Goal: Transaction & Acquisition: Download file/media

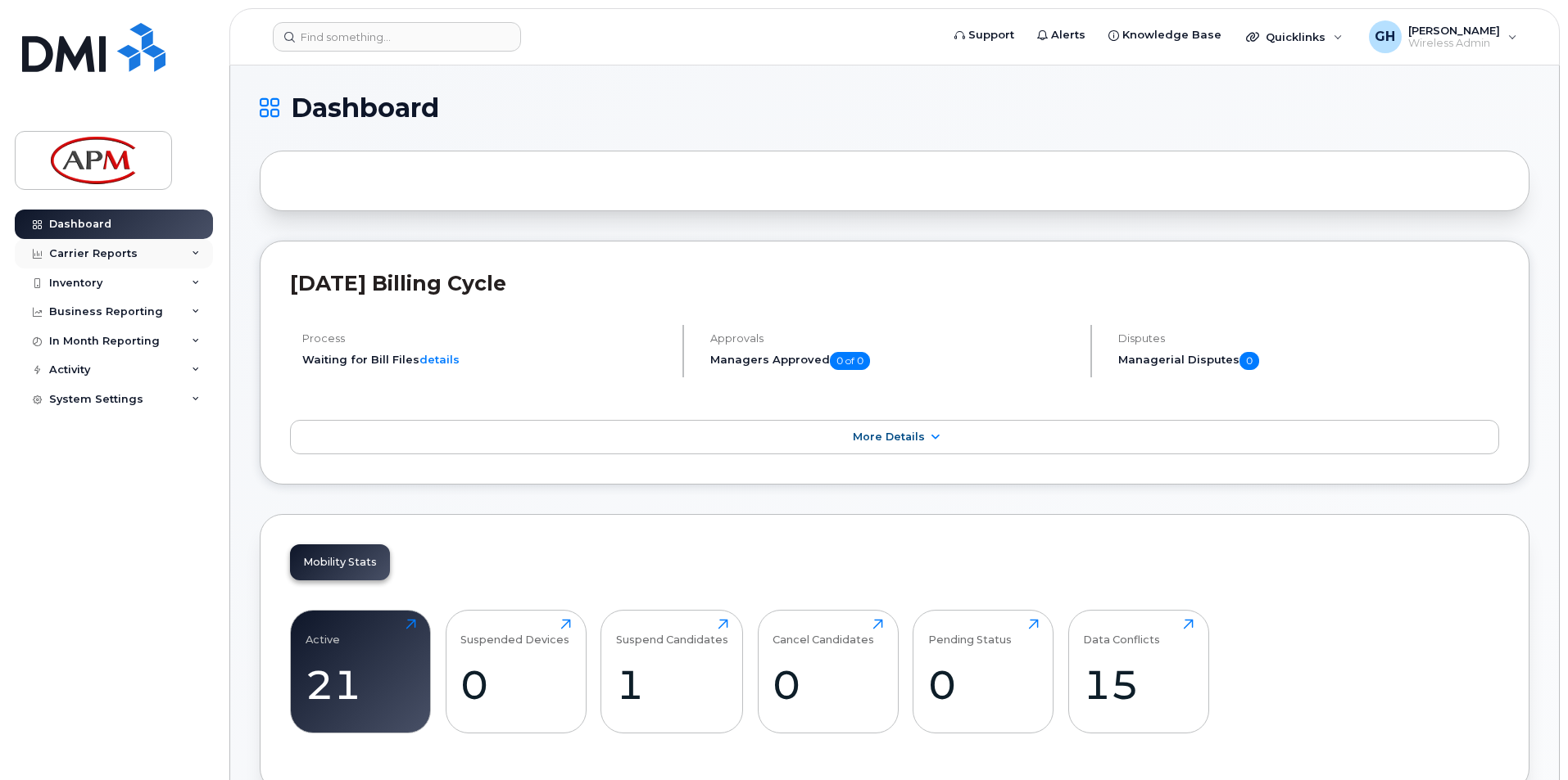
click at [199, 255] on icon at bounding box center [195, 253] width 8 height 8
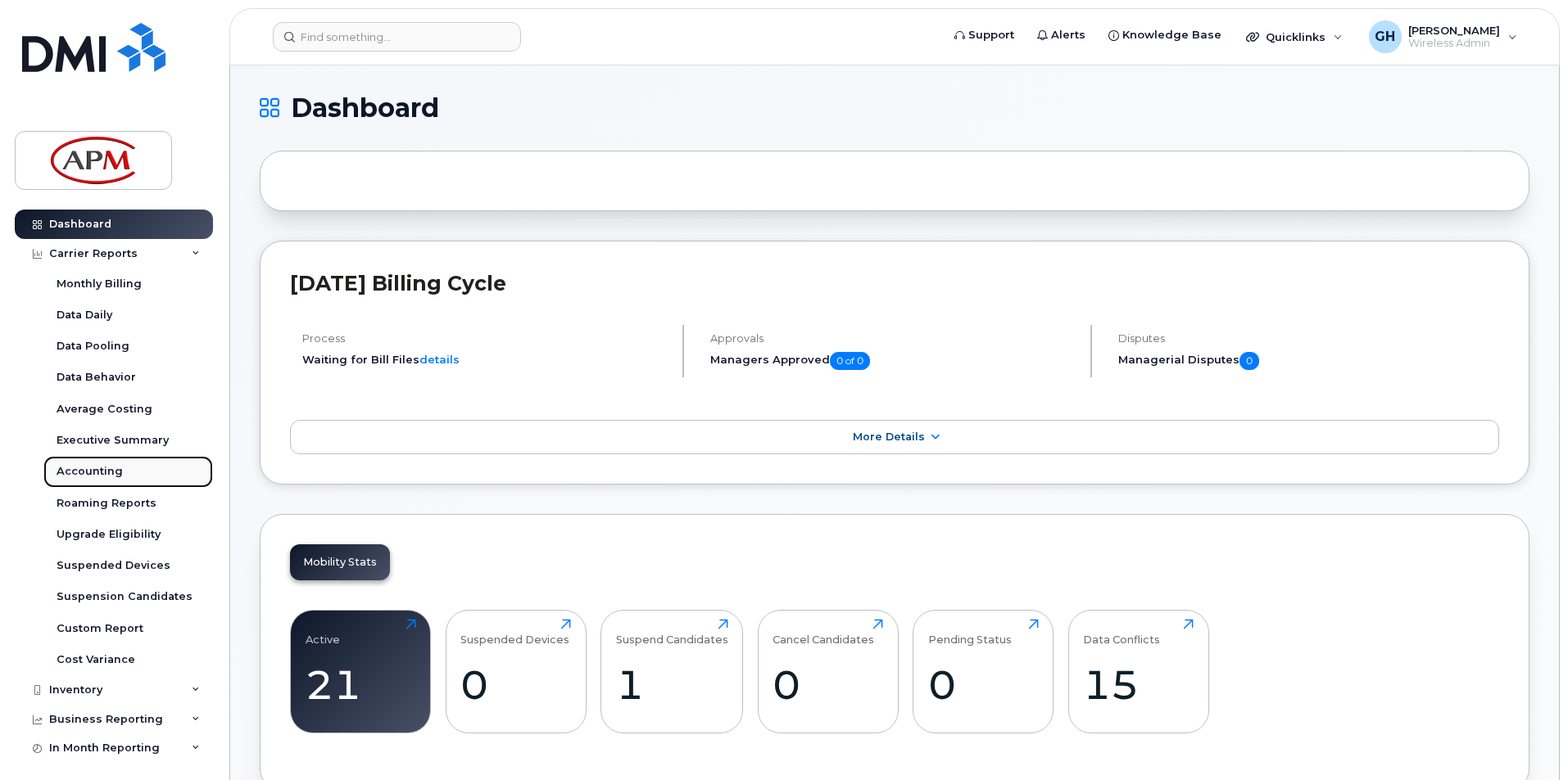
click at [120, 475] on link "Accounting" at bounding box center [128, 472] width 169 height 31
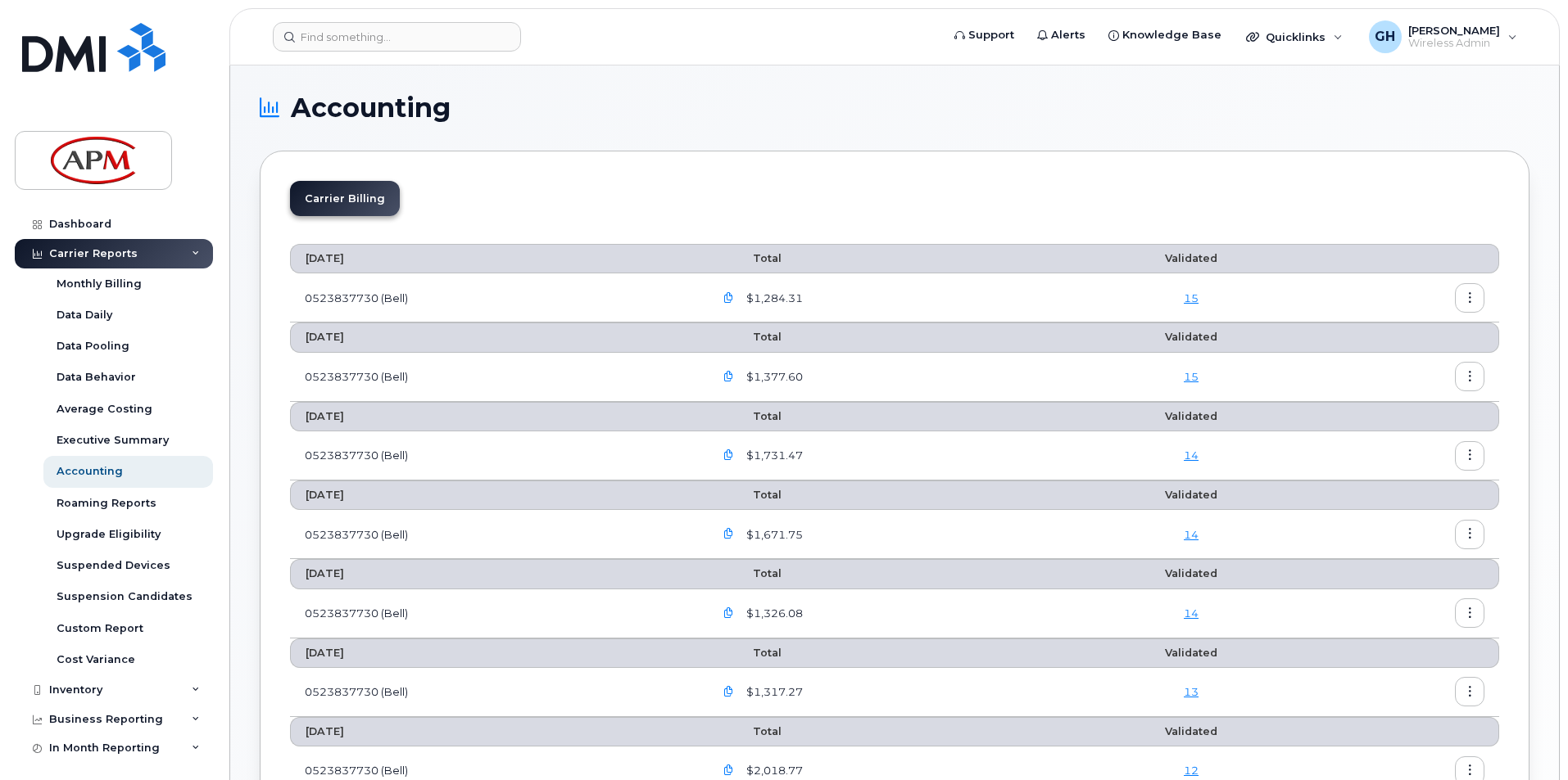
click at [734, 294] on icon "button" at bounding box center [729, 299] width 11 height 11
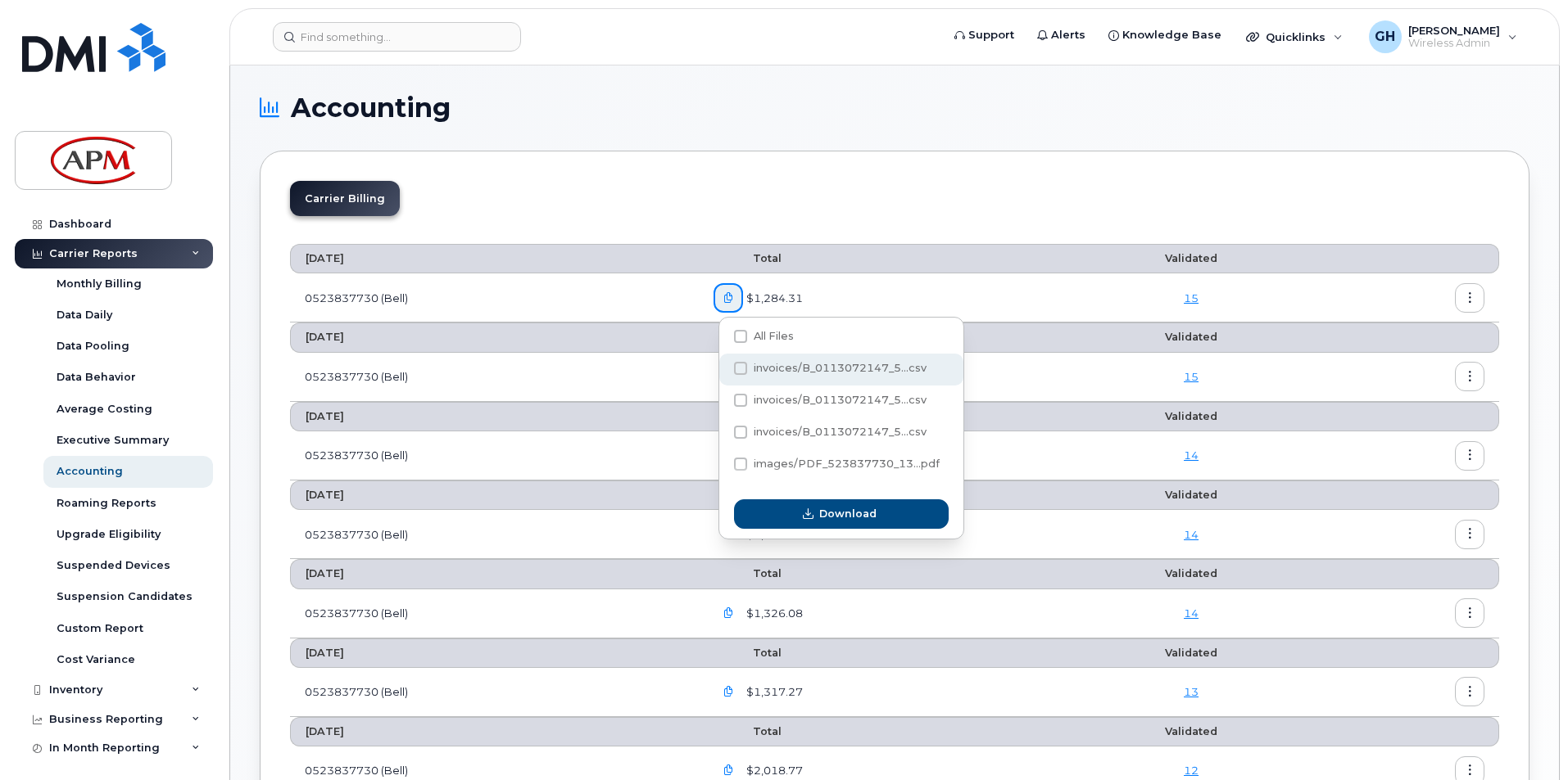
click at [742, 363] on span at bounding box center [741, 369] width 13 height 13
click at [723, 365] on input "invoices/B_0113072147_5...csv" at bounding box center [718, 369] width 8 height 8
checkbox input "true"
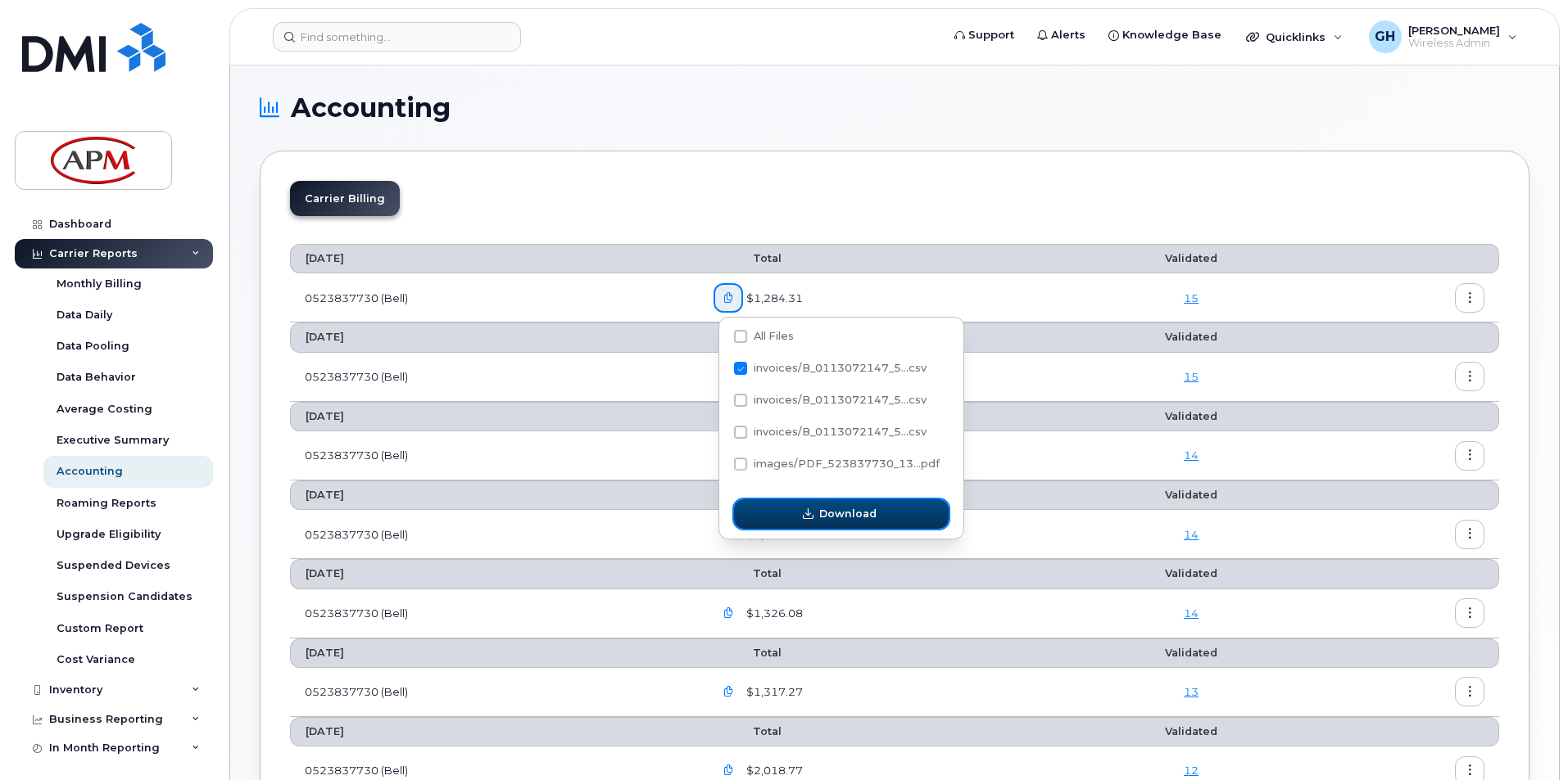
click at [846, 517] on span "Download" at bounding box center [848, 514] width 57 height 16
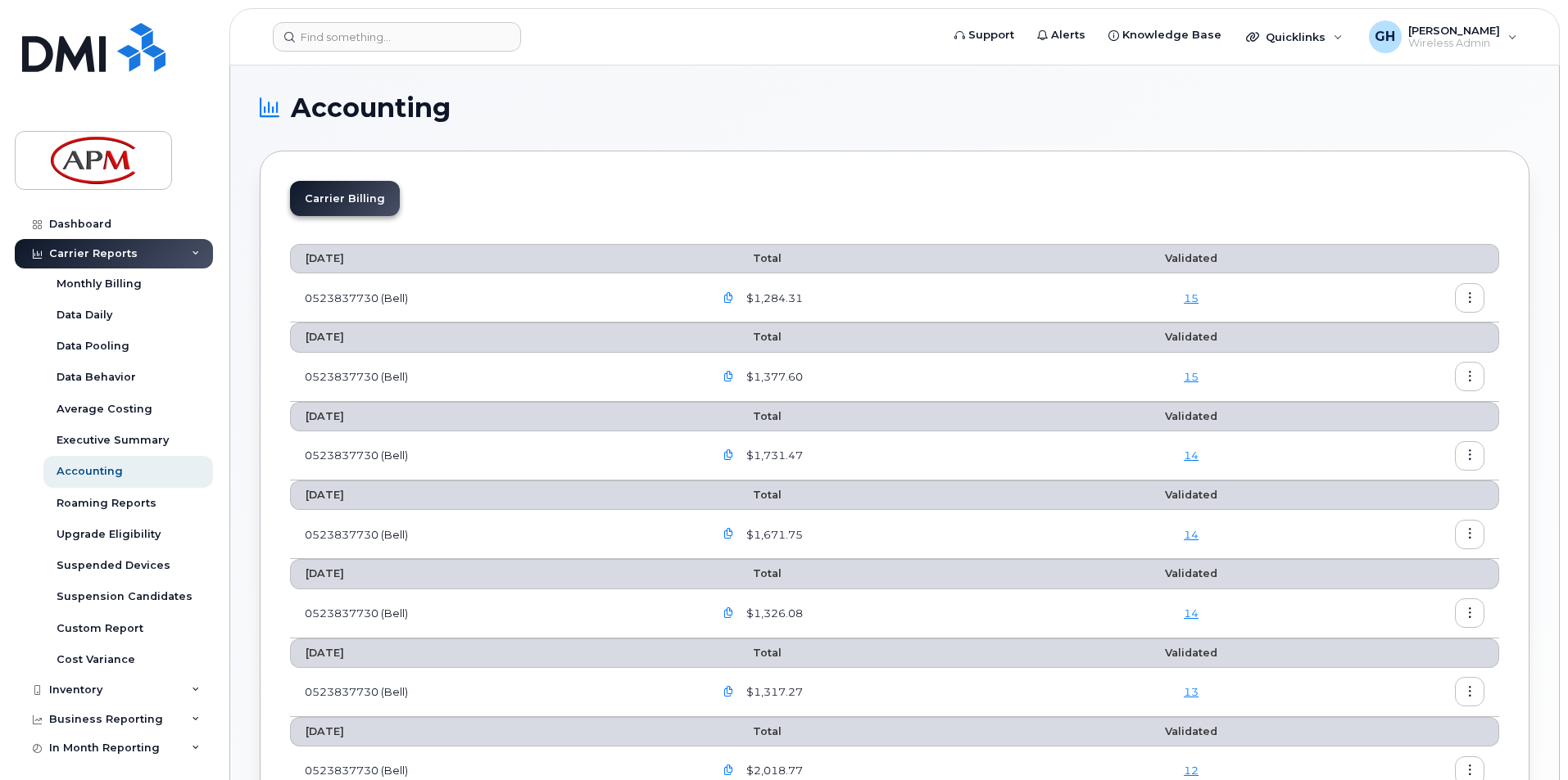
click at [1197, 301] on link "15" at bounding box center [1191, 298] width 15 height 13
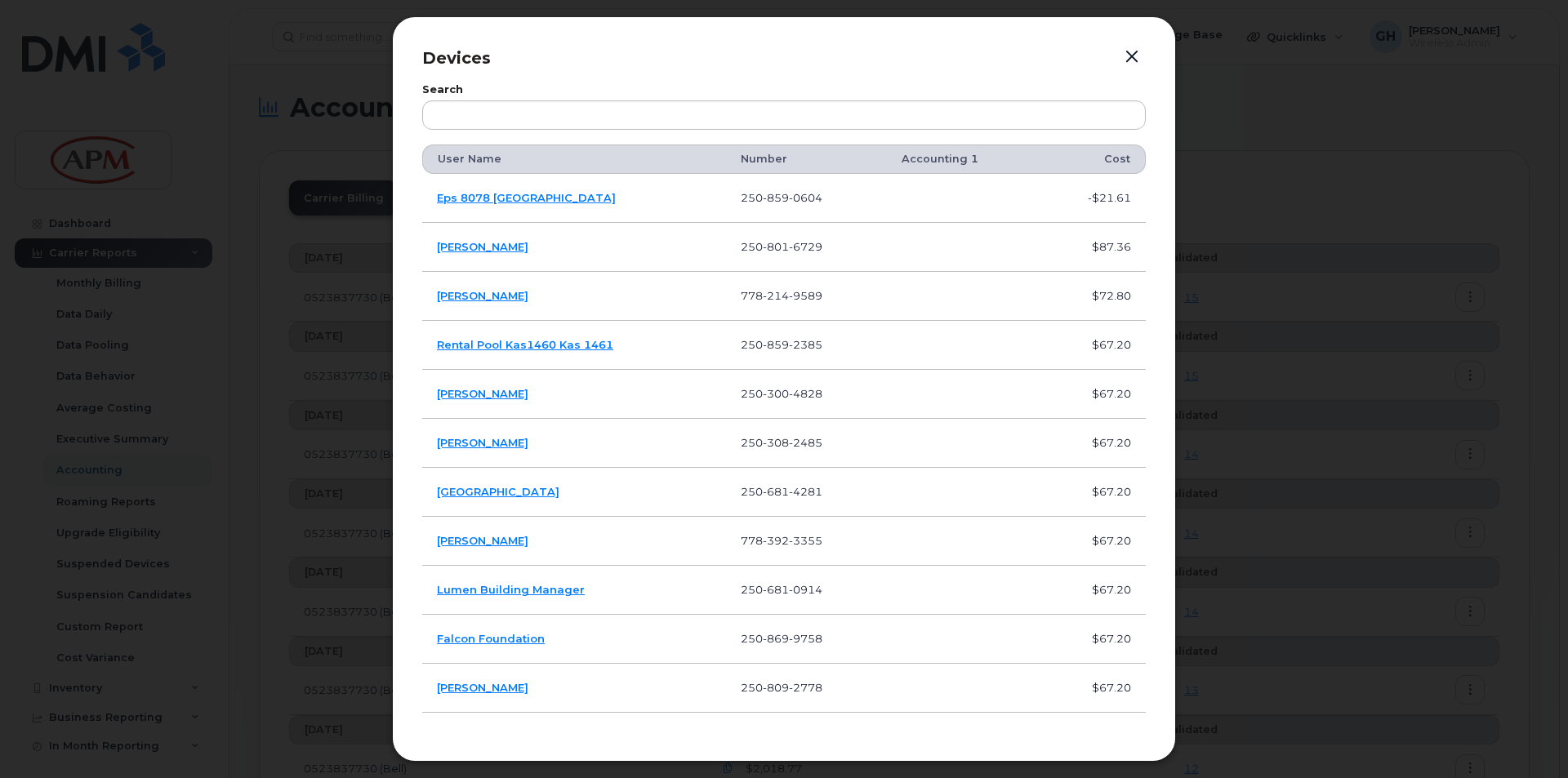
click at [1129, 53] on button "button" at bounding box center [1132, 57] width 25 height 23
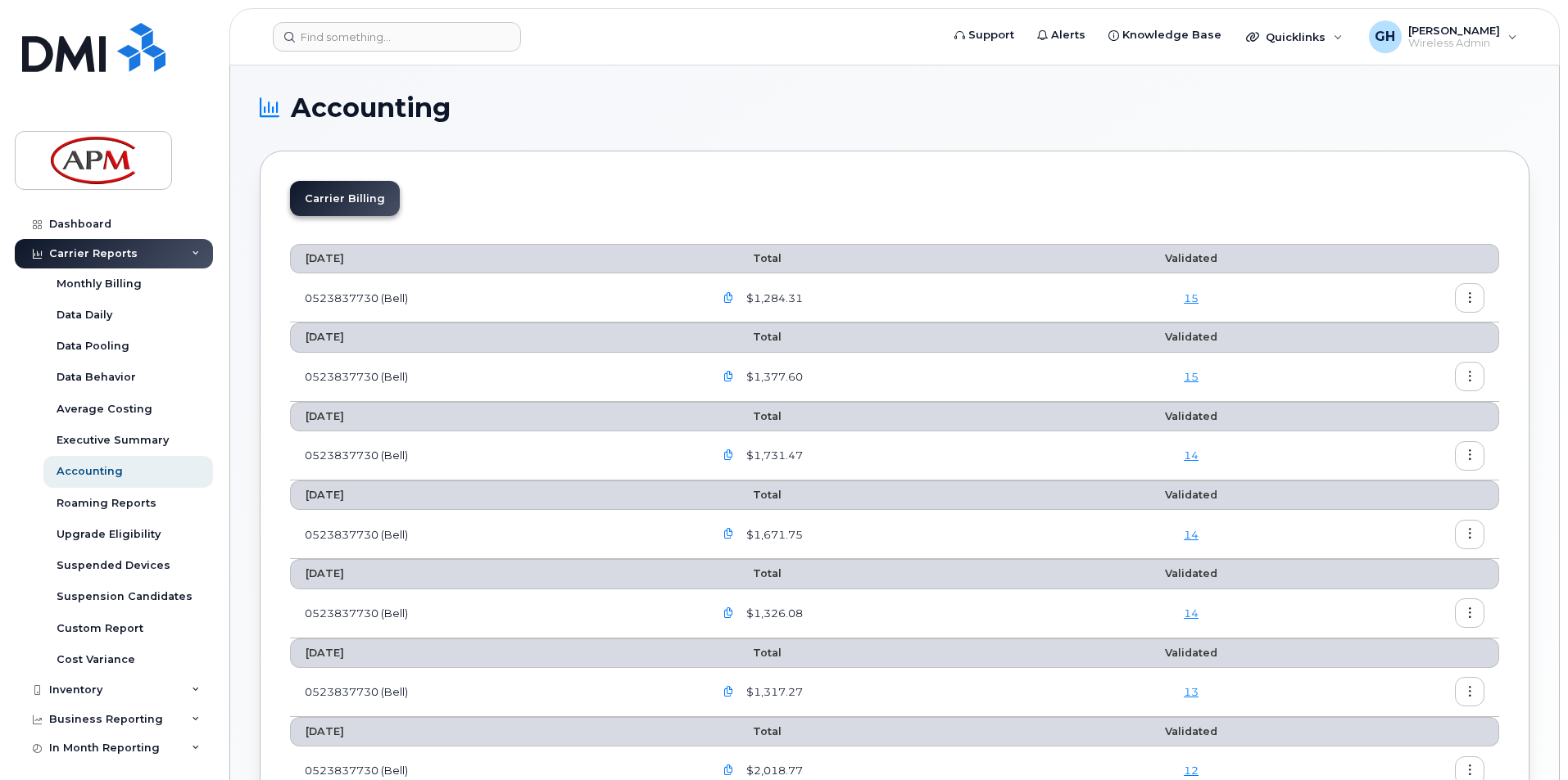
click at [1470, 294] on icon "button" at bounding box center [1470, 299] width 11 height 11
click at [1417, 364] on span "Download" at bounding box center [1394, 364] width 64 height 15
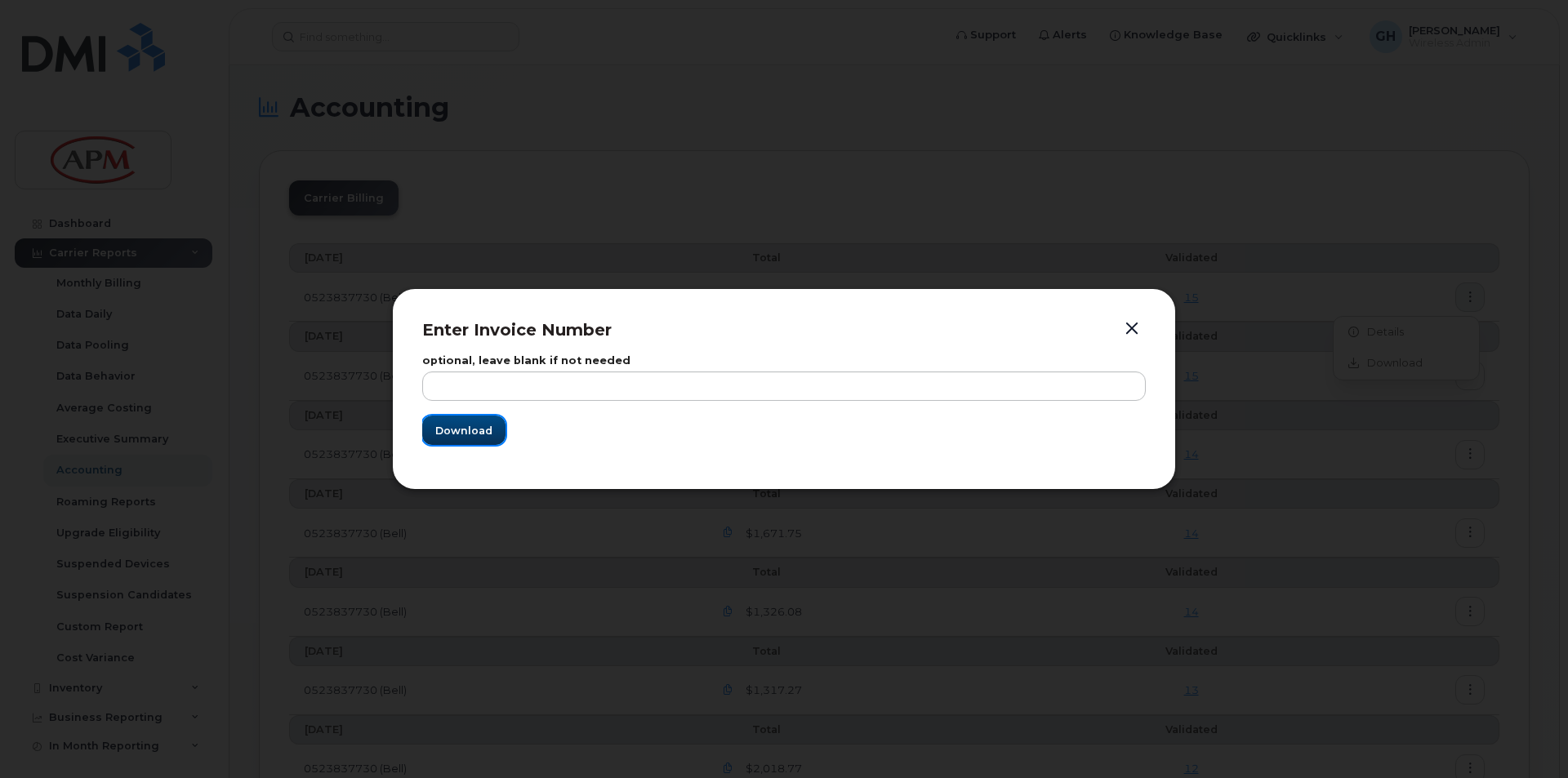
click at [472, 435] on span "Download" at bounding box center [464, 430] width 57 height 16
